Goal: Check status: Check status

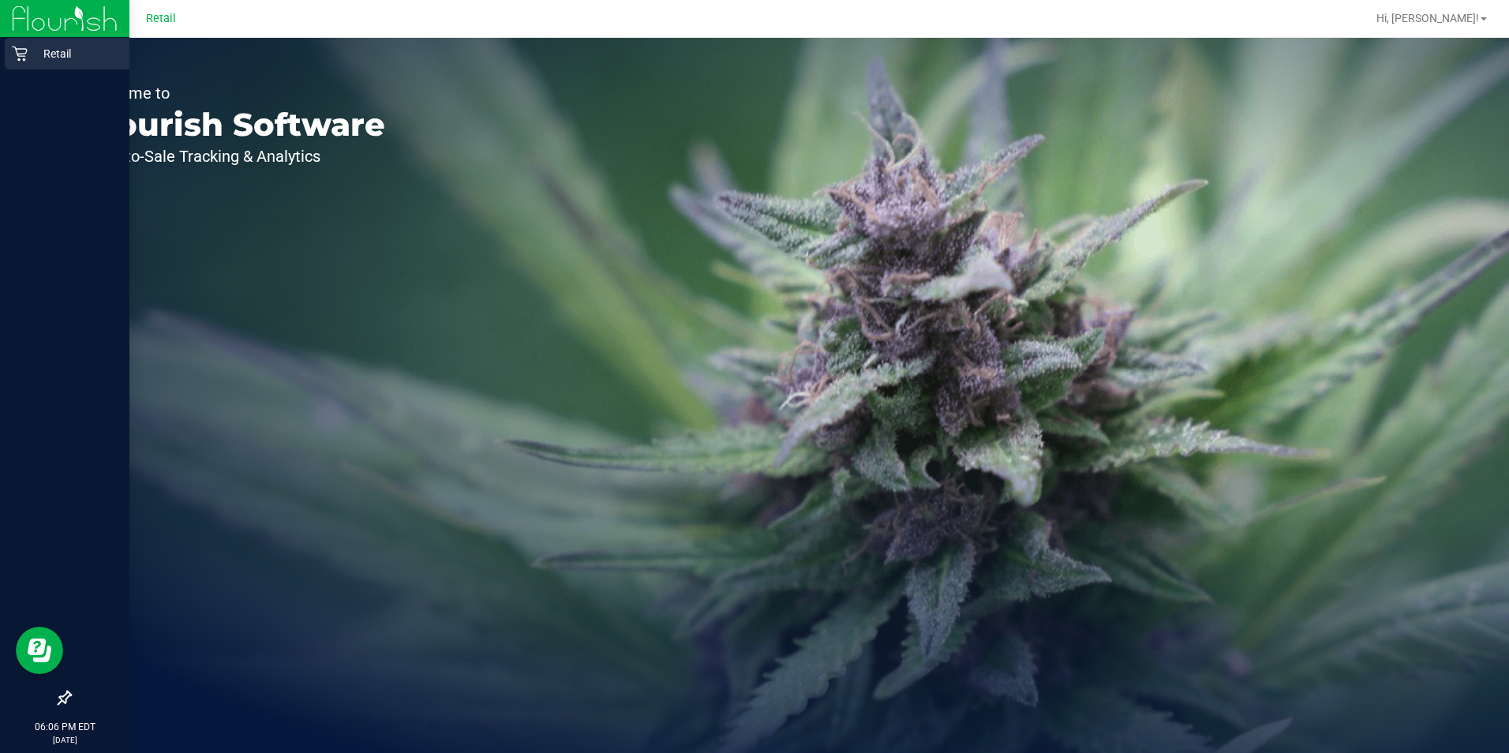
click at [20, 64] on div "Retail" at bounding box center [67, 54] width 125 height 32
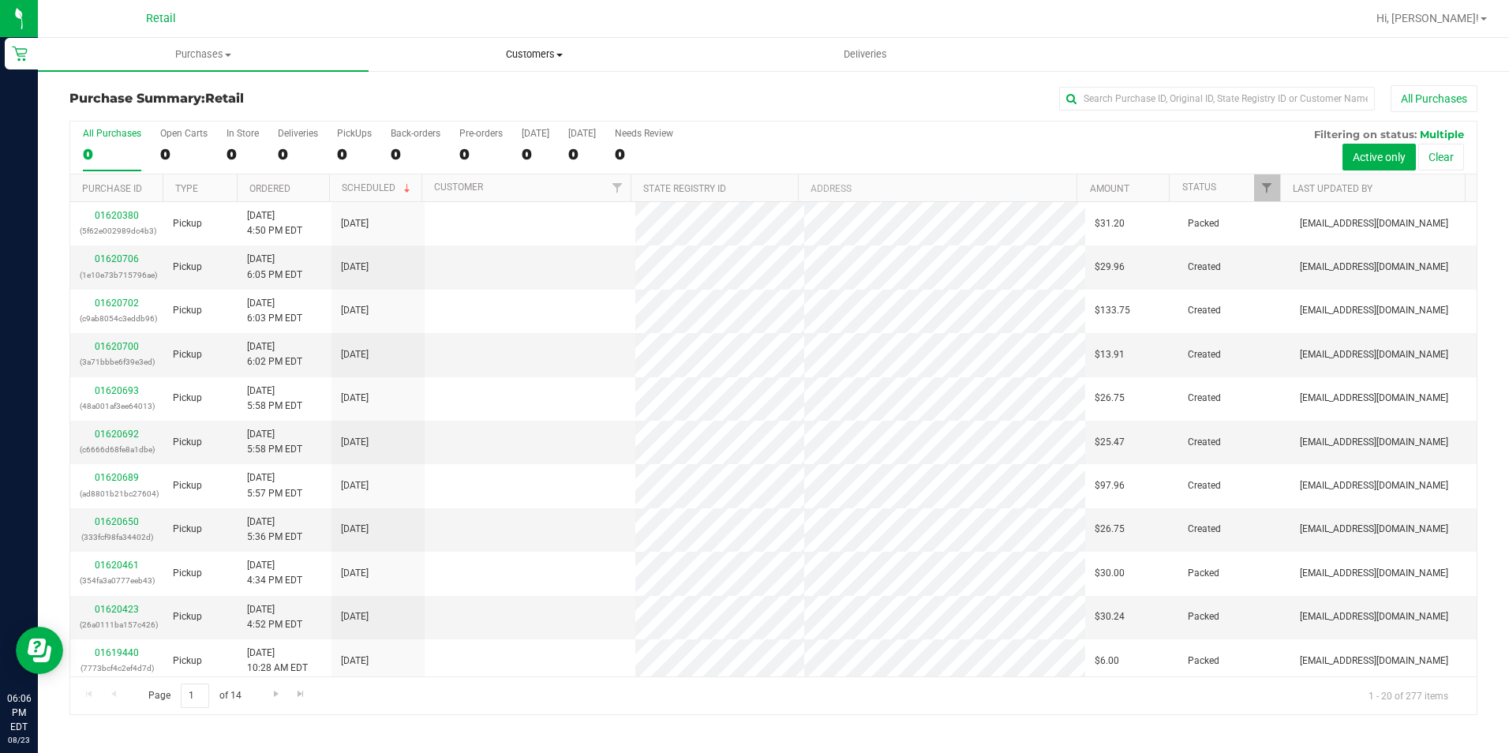
drag, startPoint x: 555, startPoint y: 47, endPoint x: 542, endPoint y: 58, distance: 16.3
click at [554, 47] on span "Customers" at bounding box center [533, 54] width 329 height 14
click at [528, 99] on li "All customers" at bounding box center [534, 95] width 331 height 19
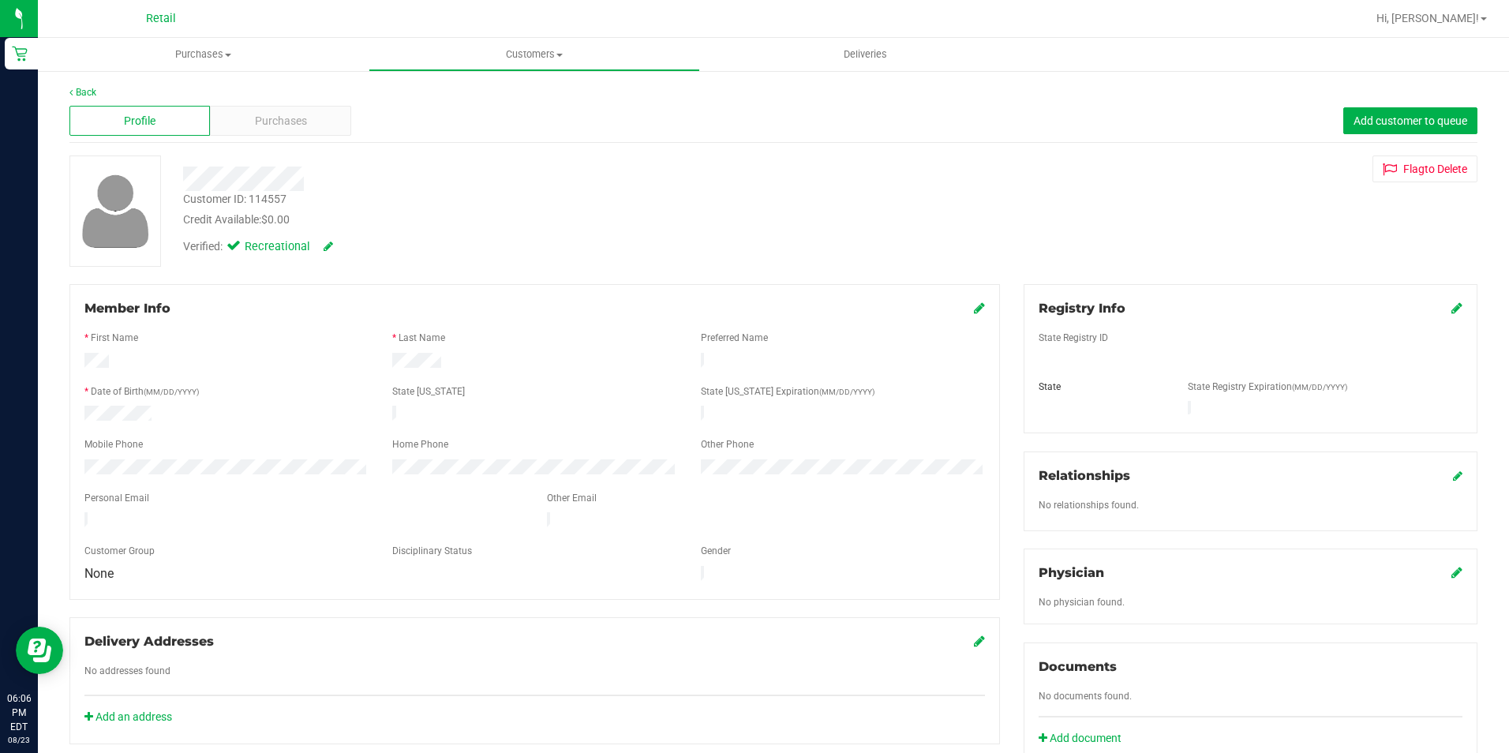
click at [287, 99] on div "Profile Purchases Add customer to queue" at bounding box center [773, 120] width 1408 height 43
click at [289, 114] on span "Purchases" at bounding box center [281, 121] width 52 height 17
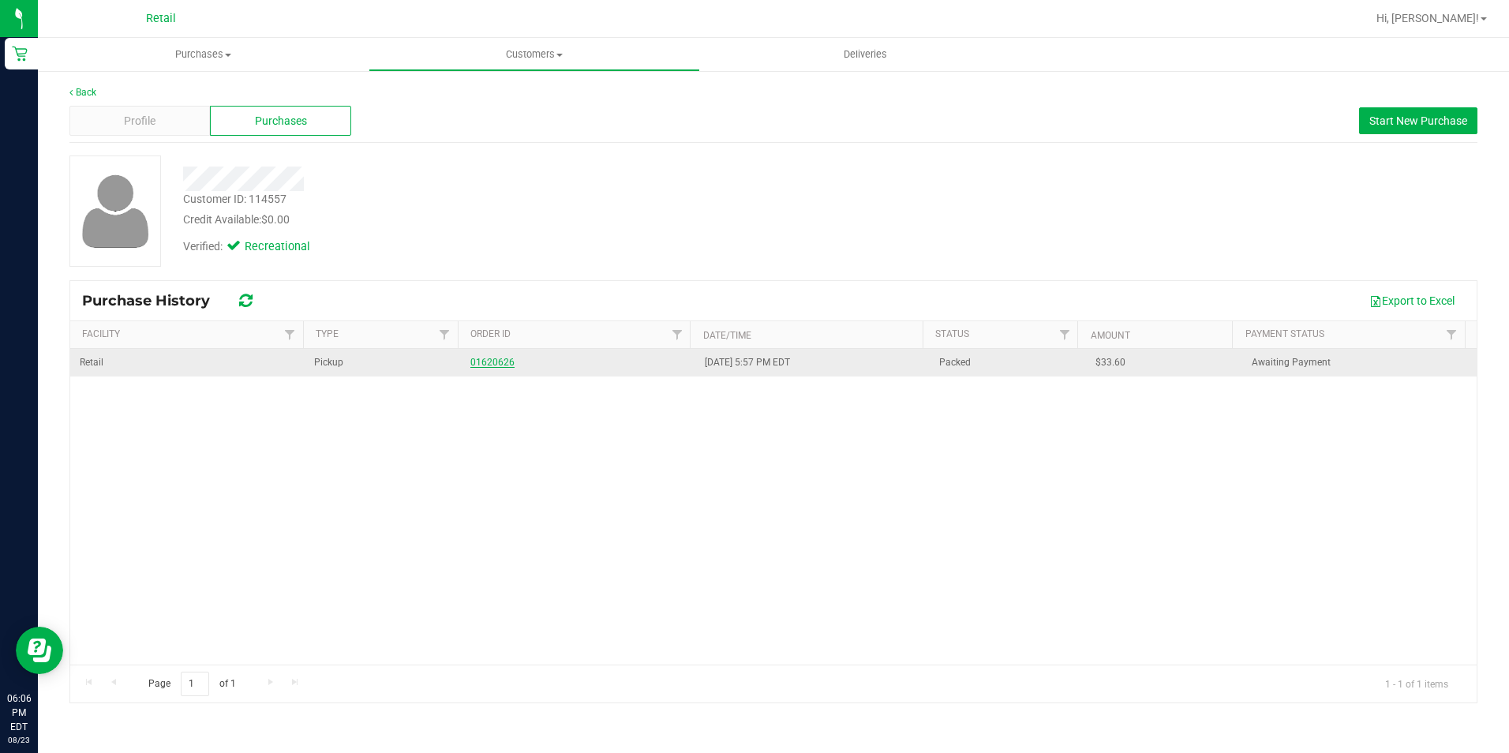
click at [485, 361] on link "01620626" at bounding box center [492, 362] width 44 height 11
